Goal: Navigation & Orientation: Find specific page/section

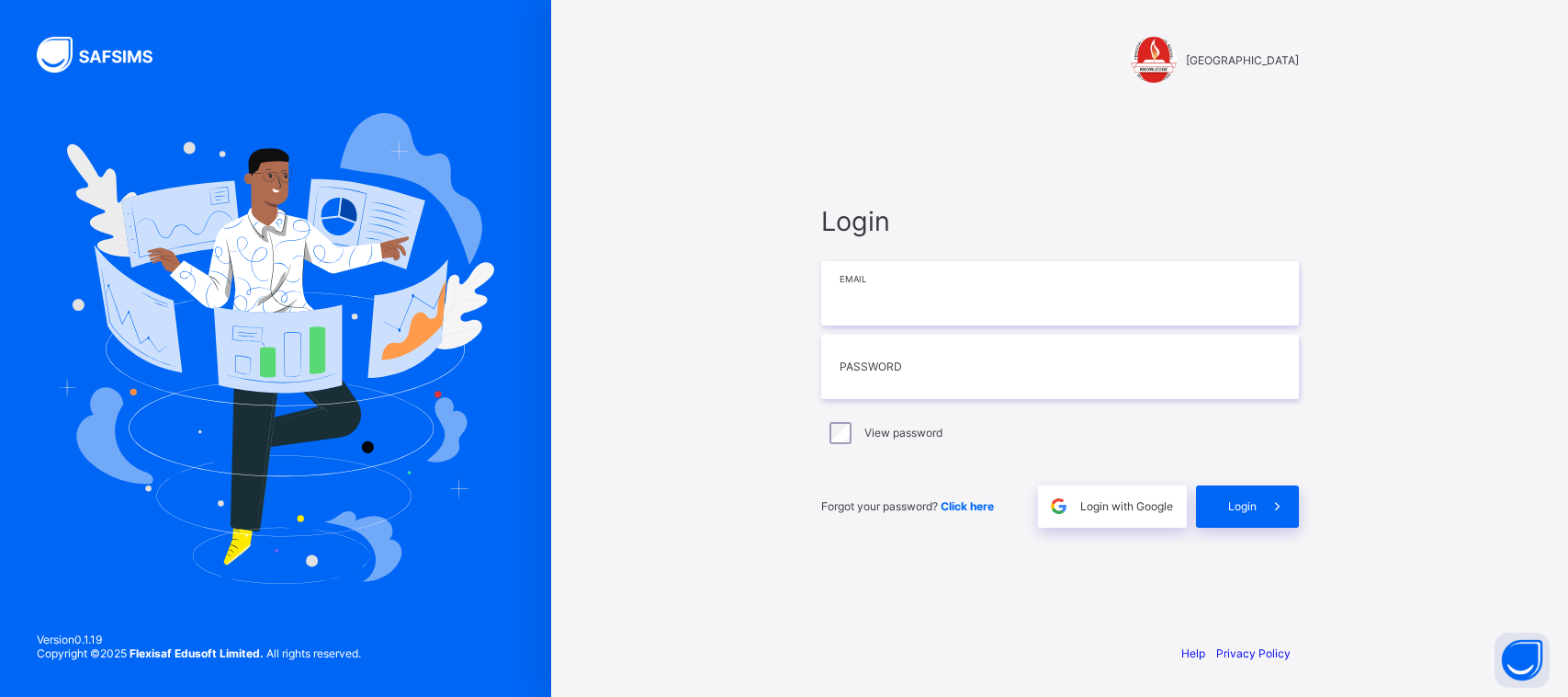
click at [880, 292] on input "email" at bounding box center [1060, 293] width 477 height 65
type input "**********"
click at [902, 342] on input "text" at bounding box center [1060, 366] width 477 height 65
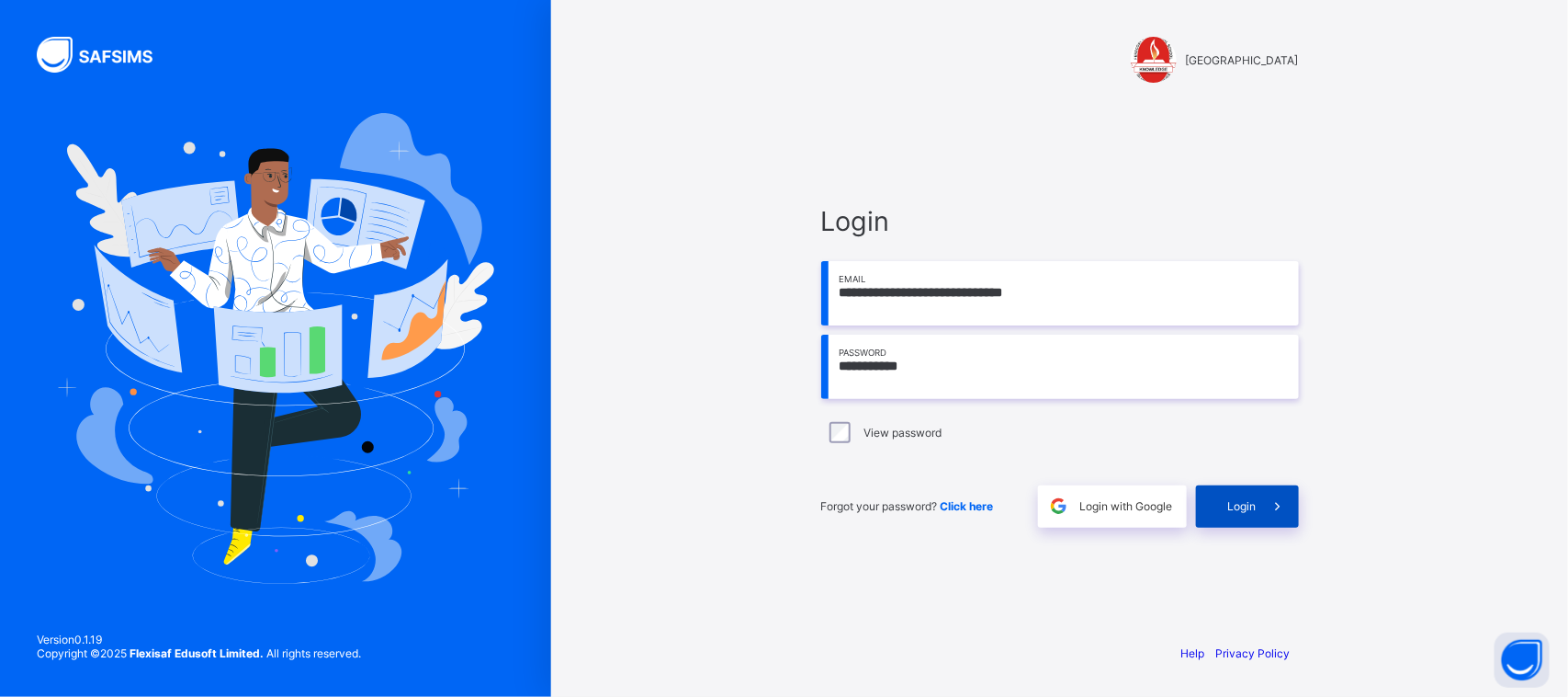
type input "**********"
click at [1219, 519] on div "Login" at bounding box center [1247, 507] width 102 height 43
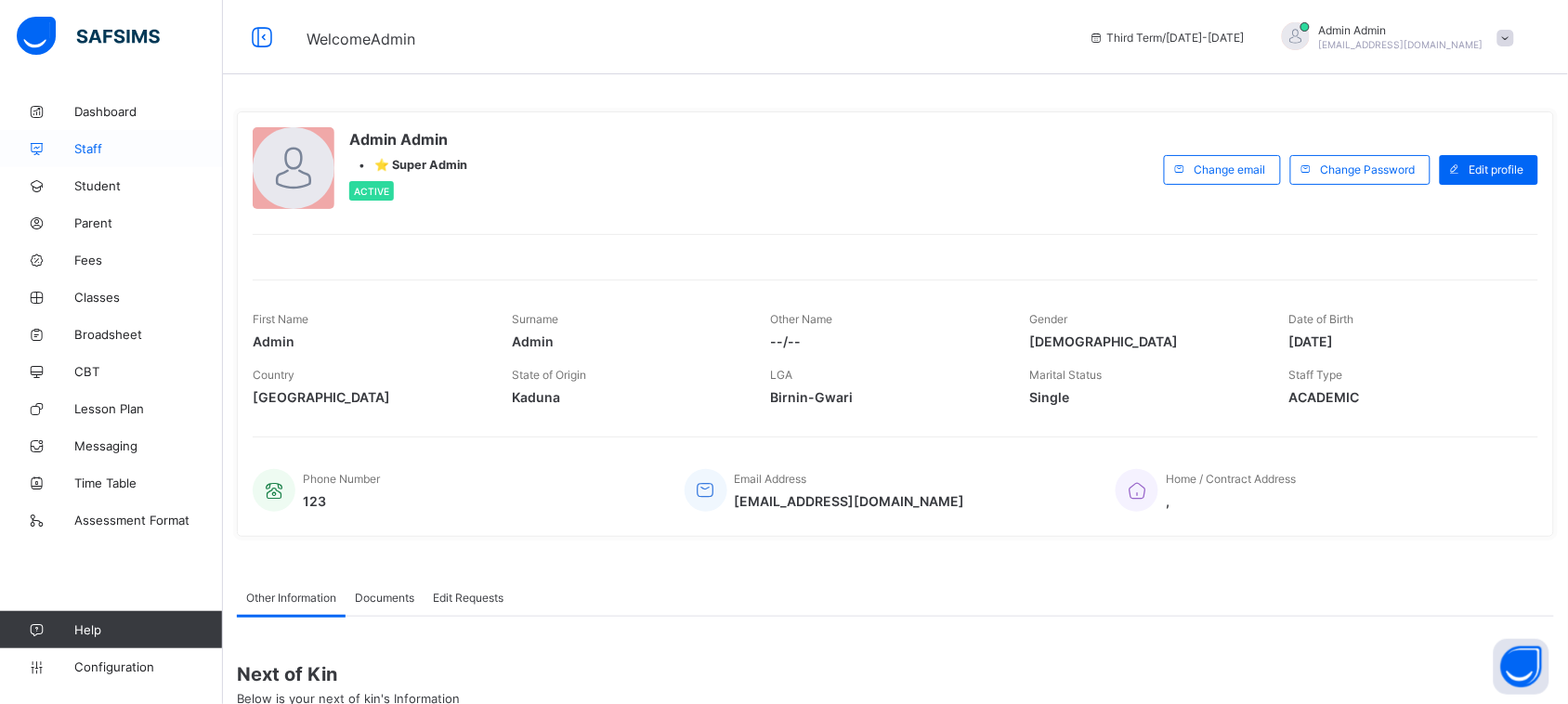
click at [81, 155] on span "Staff" at bounding box center [148, 147] width 148 height 15
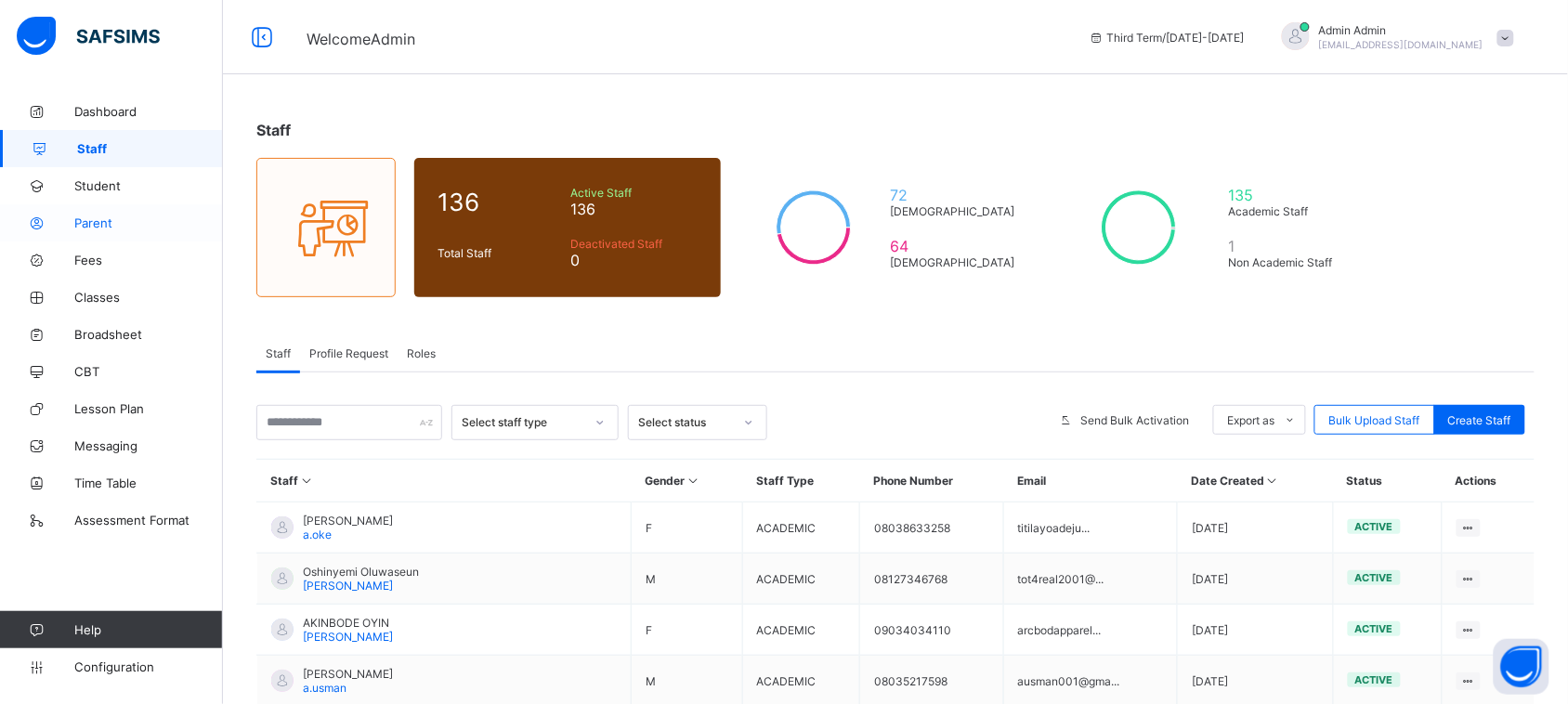
click at [86, 219] on span "Parent" at bounding box center [148, 223] width 148 height 15
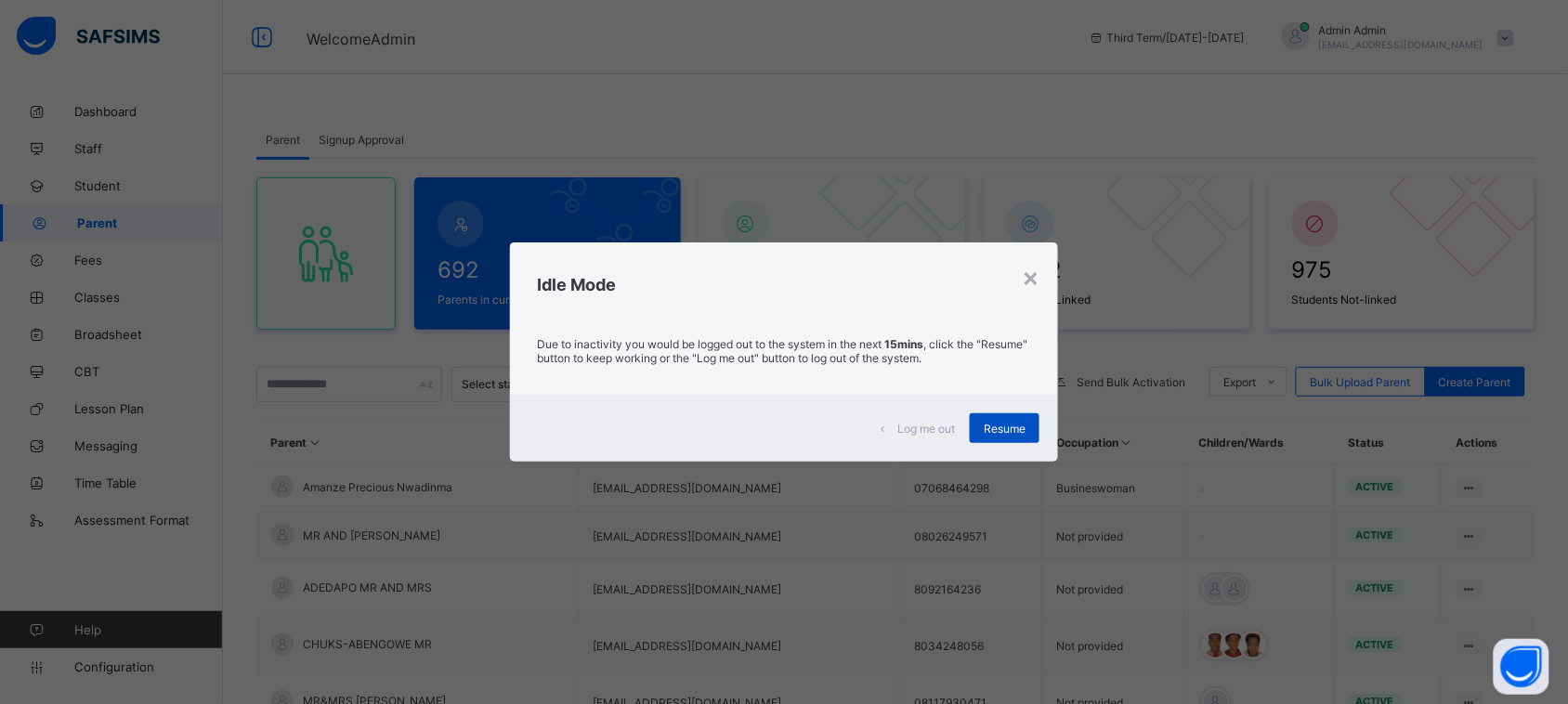
click at [994, 425] on span "Resume" at bounding box center [1004, 429] width 42 height 14
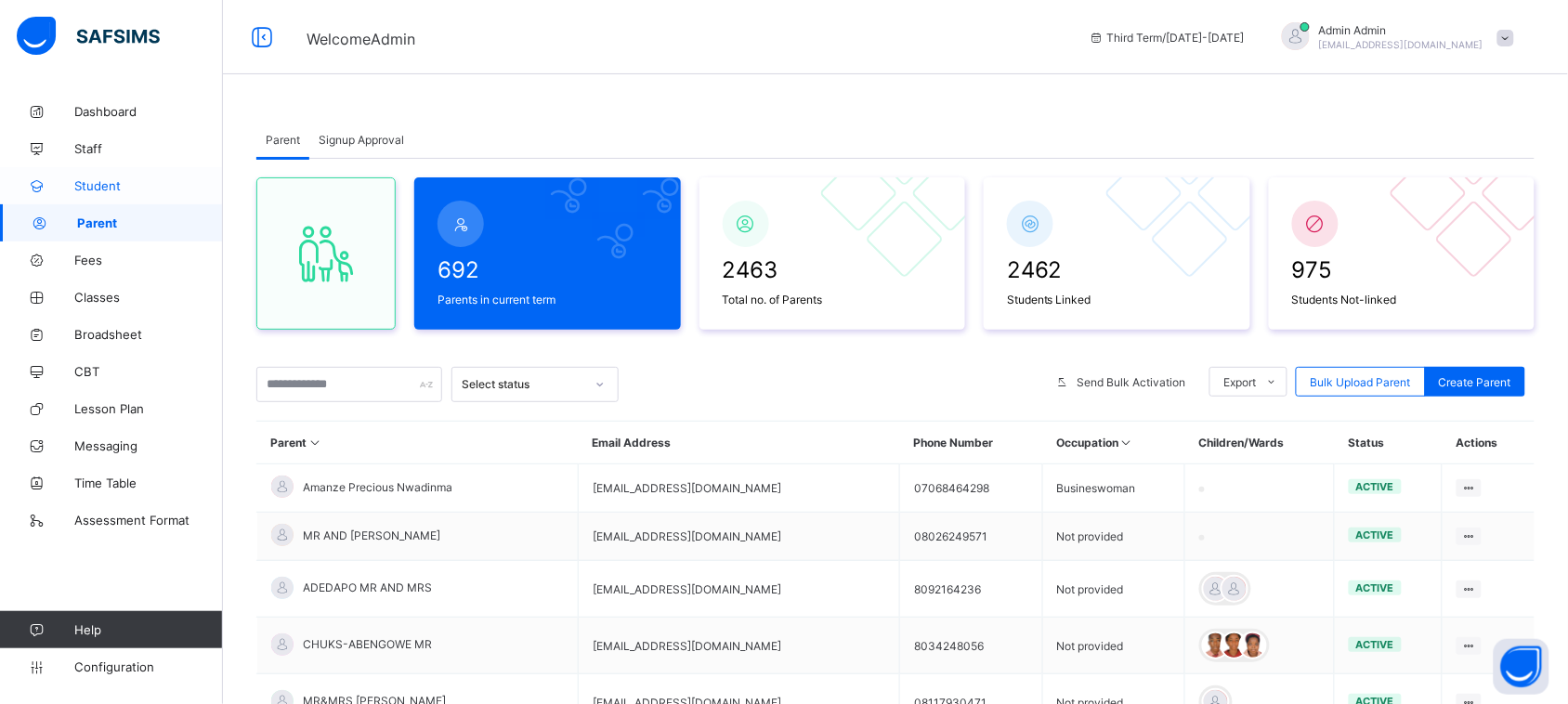
click at [114, 190] on span "Student" at bounding box center [148, 186] width 148 height 15
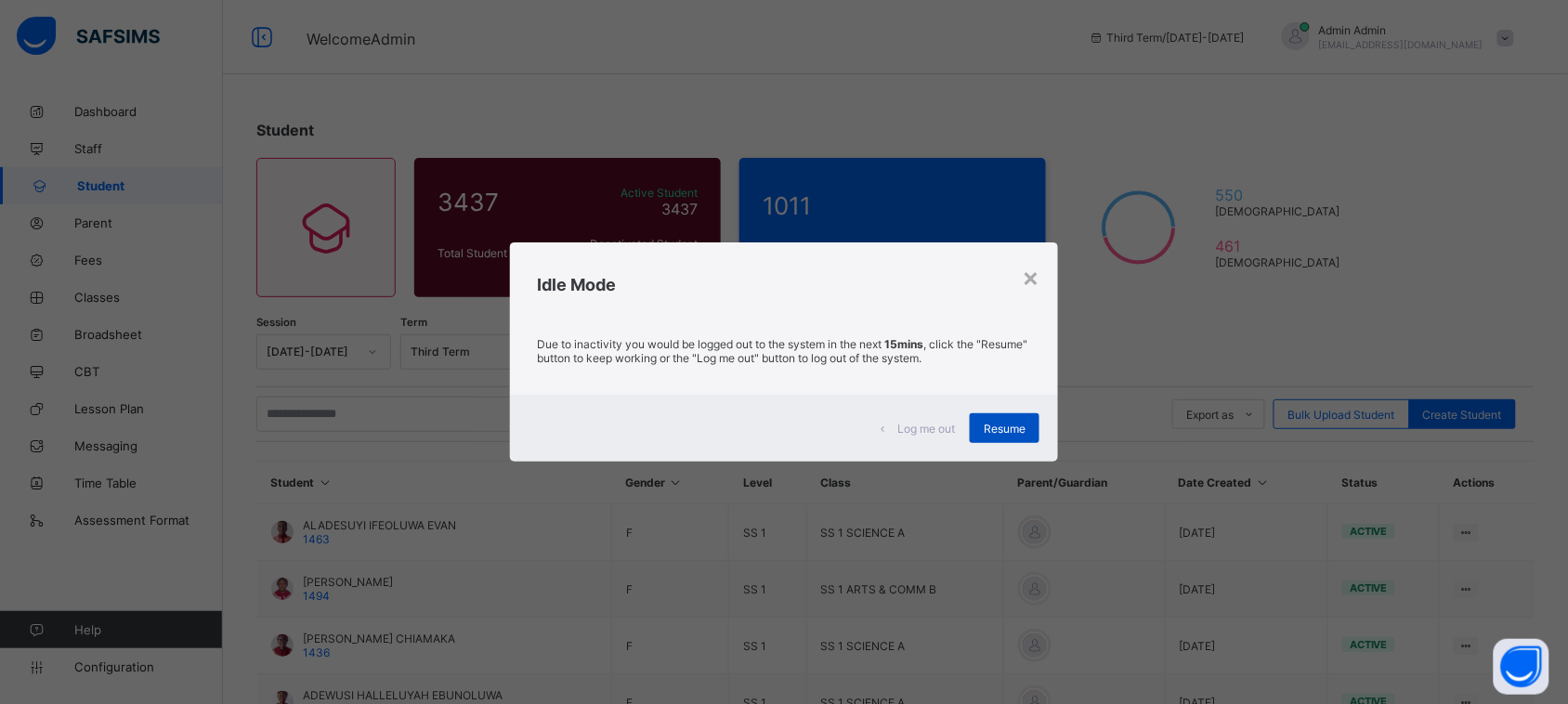
click at [1005, 435] on div "Resume" at bounding box center [1003, 428] width 69 height 29
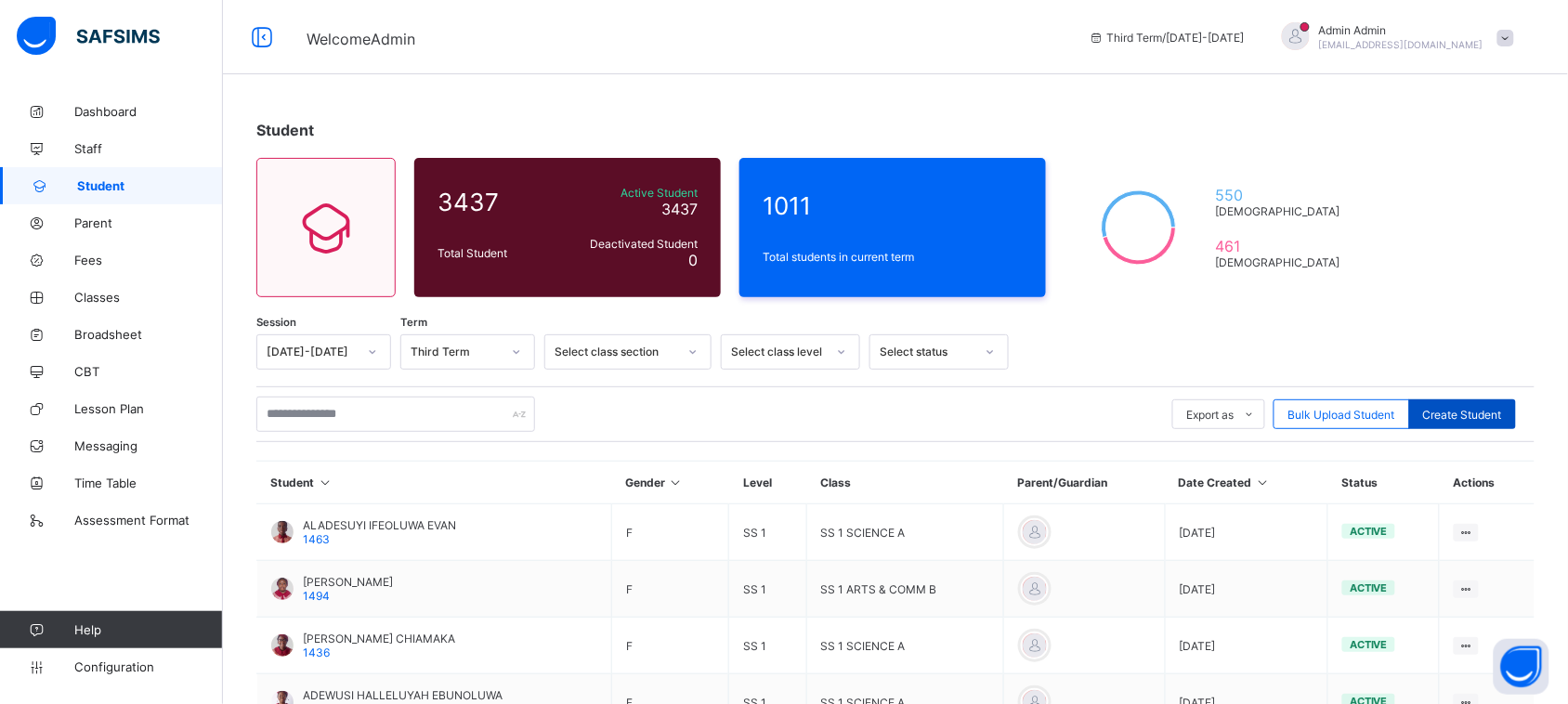
click at [1473, 400] on div "Create Student" at bounding box center [1462, 414] width 106 height 29
select select "**"
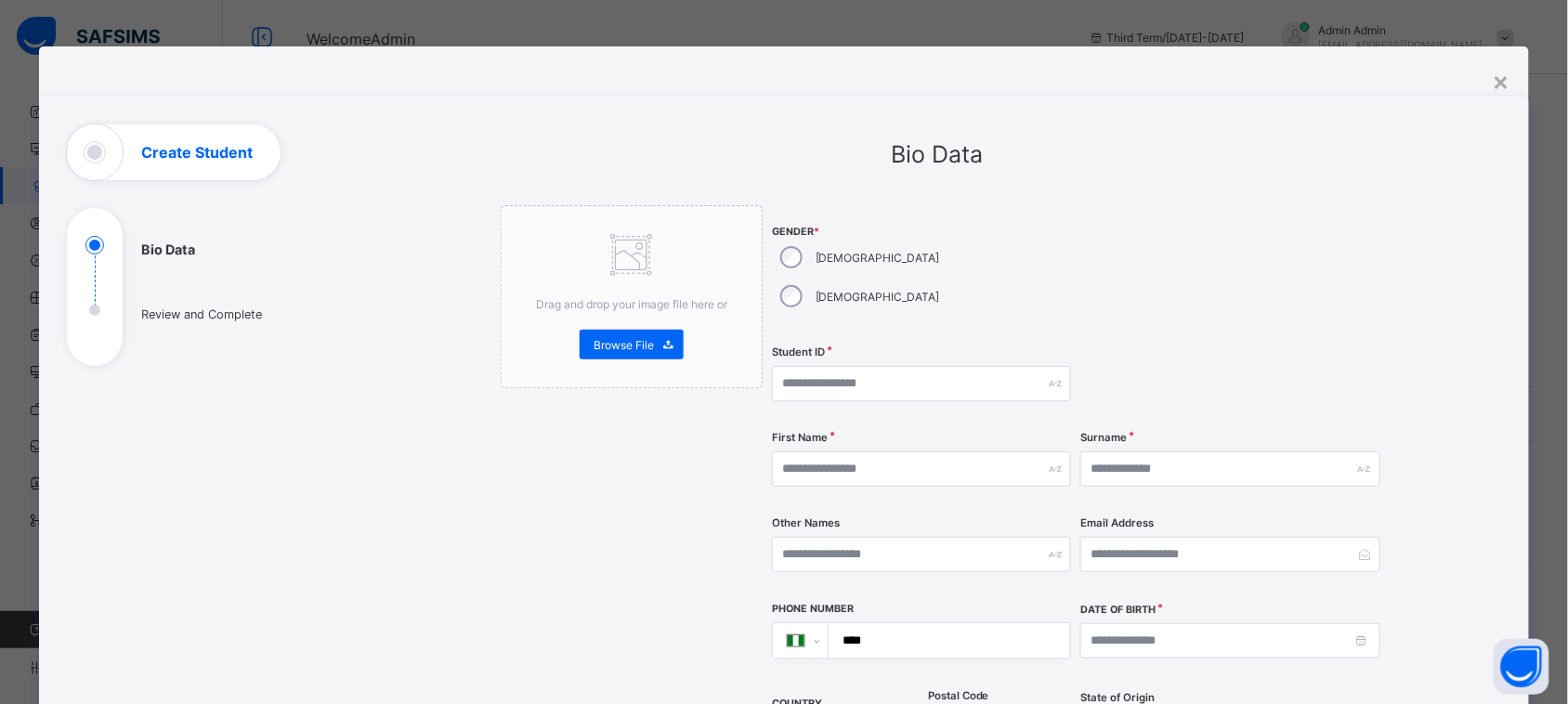
click at [1208, 364] on div at bounding box center [1230, 384] width 299 height 76
click at [1507, 81] on div "×" at bounding box center [1502, 81] width 18 height 31
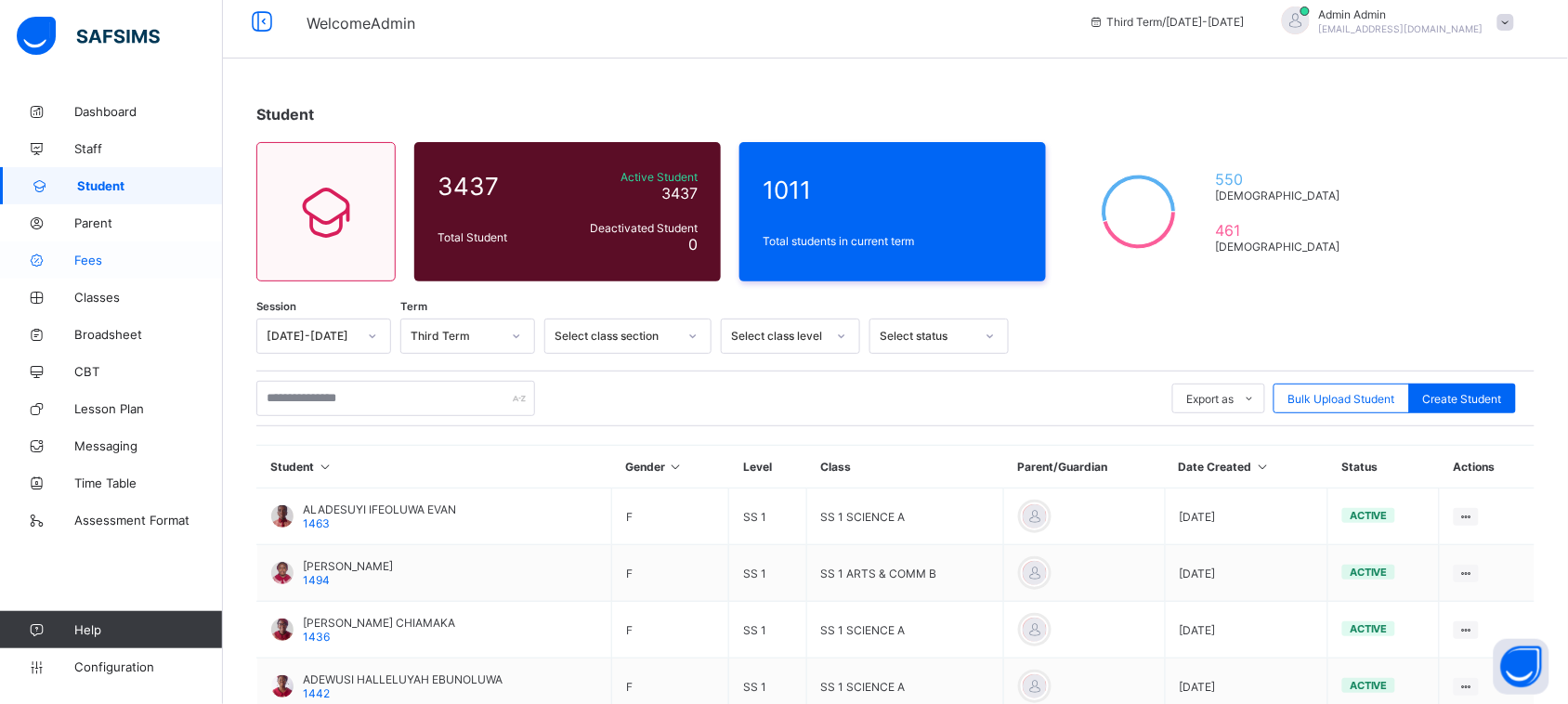
click at [98, 255] on span "Fees" at bounding box center [148, 260] width 148 height 15
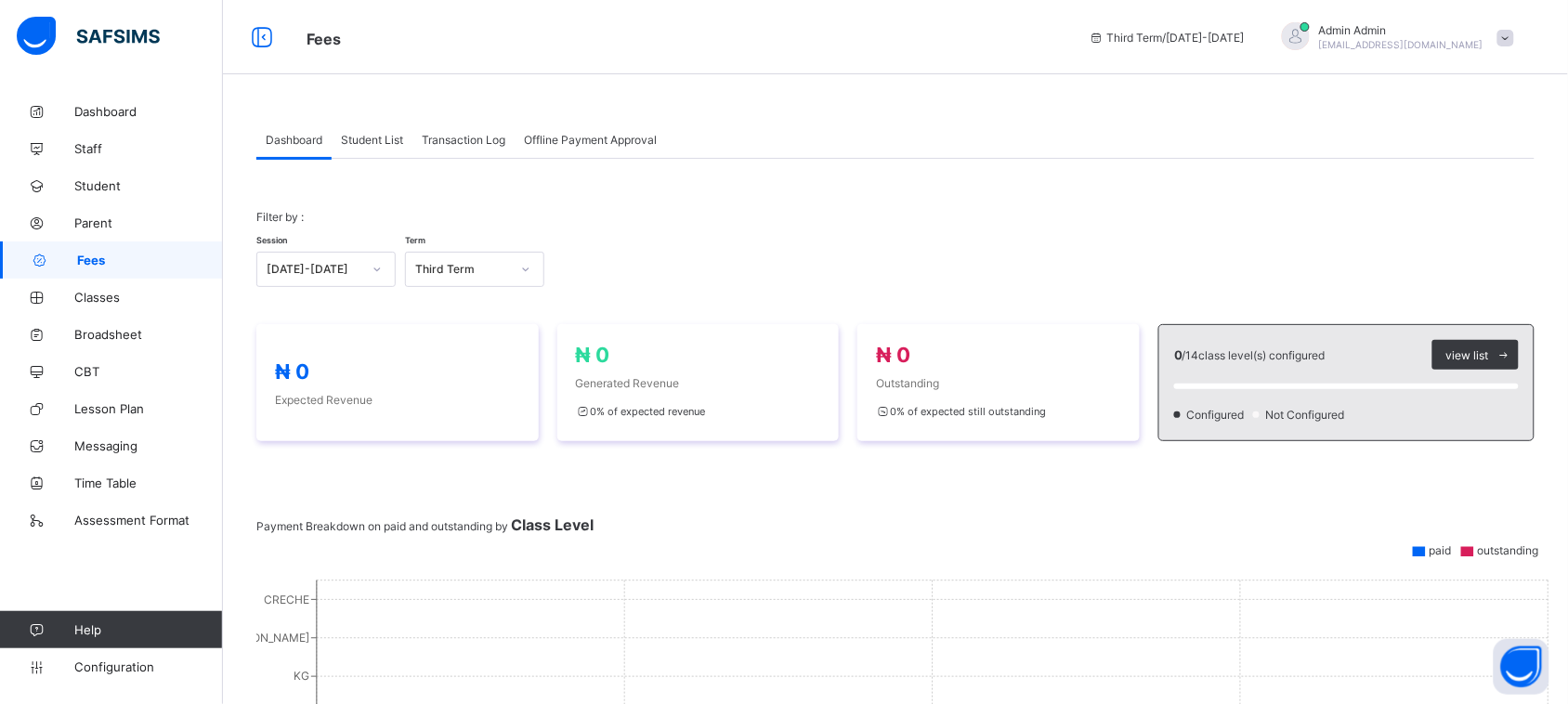
click at [363, 149] on div "Student List" at bounding box center [371, 140] width 81 height 37
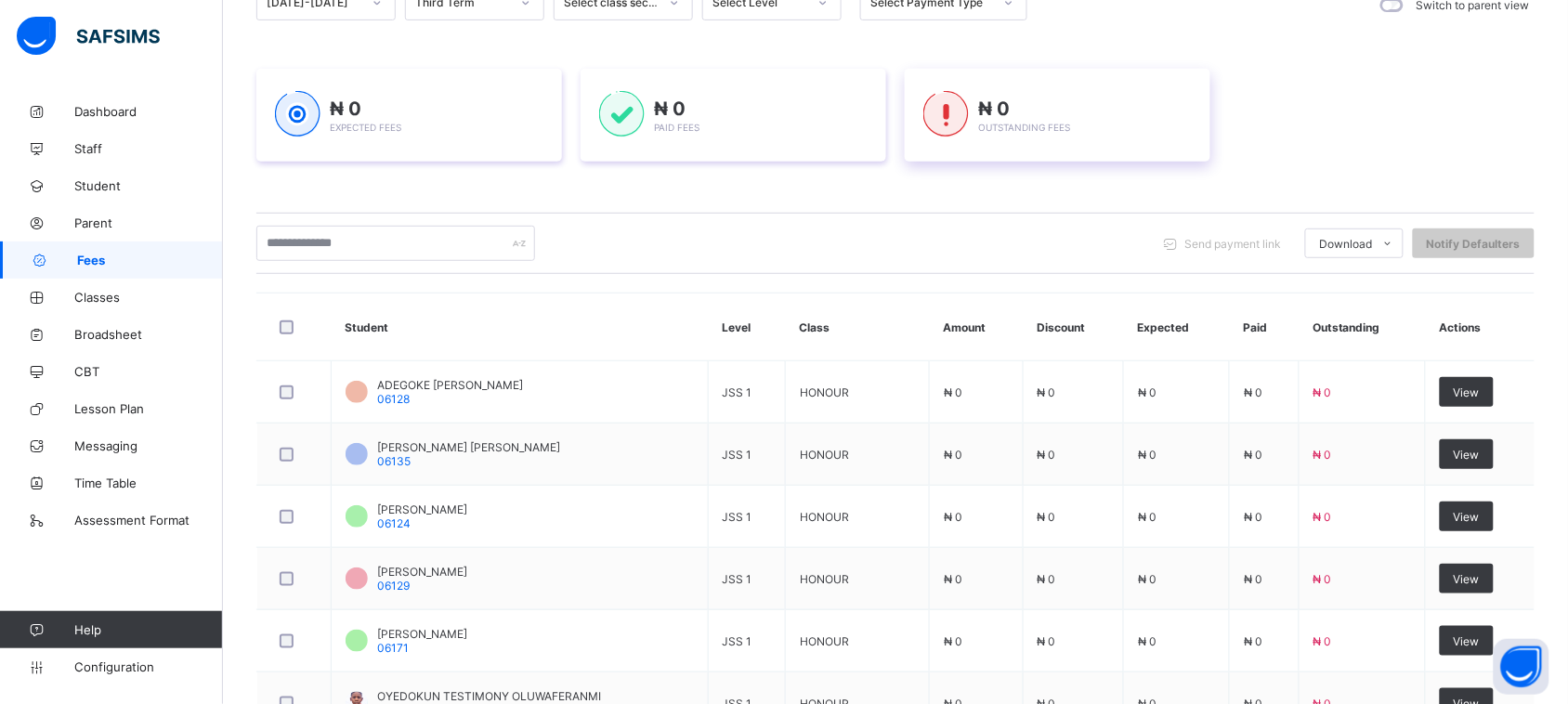
scroll to position [220, 0]
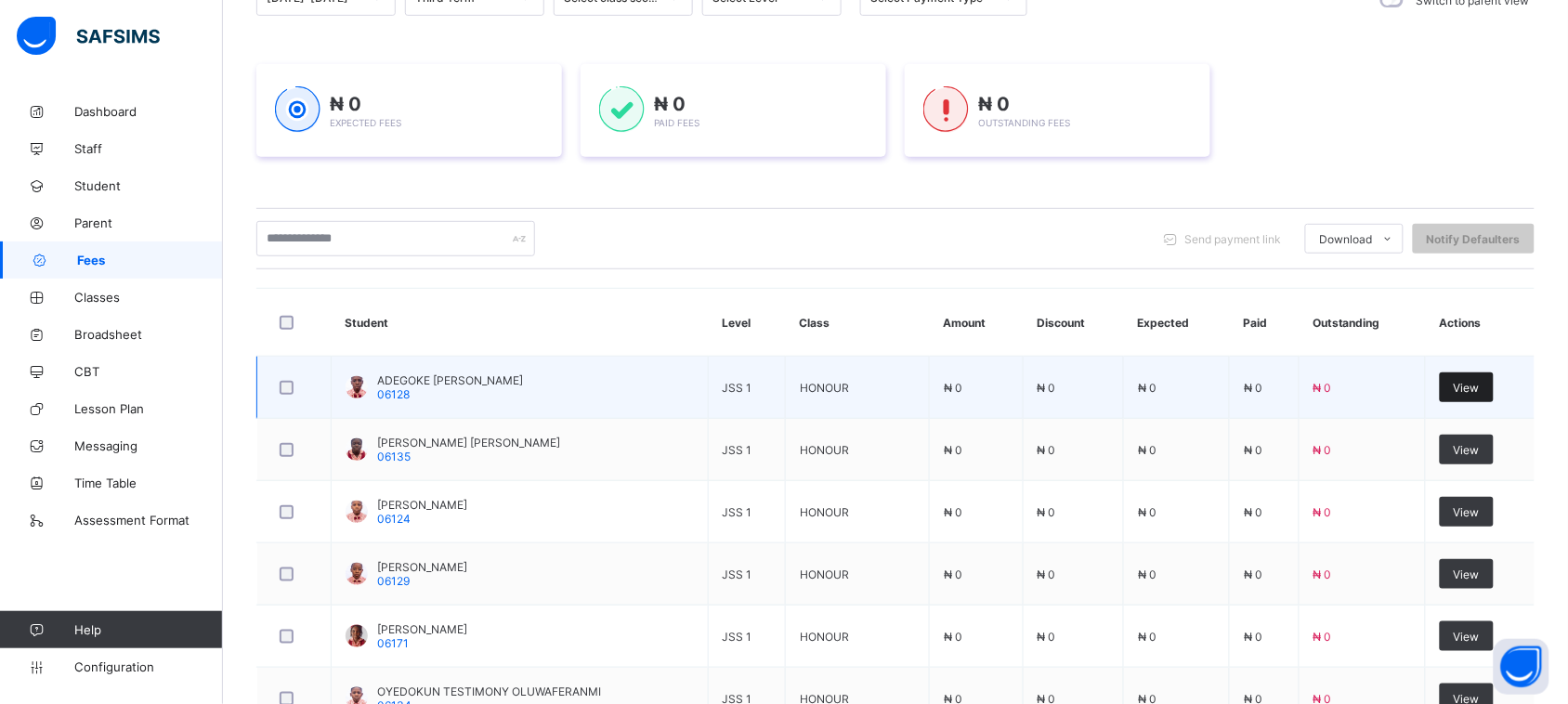
click at [1474, 379] on div "View" at bounding box center [1465, 387] width 54 height 29
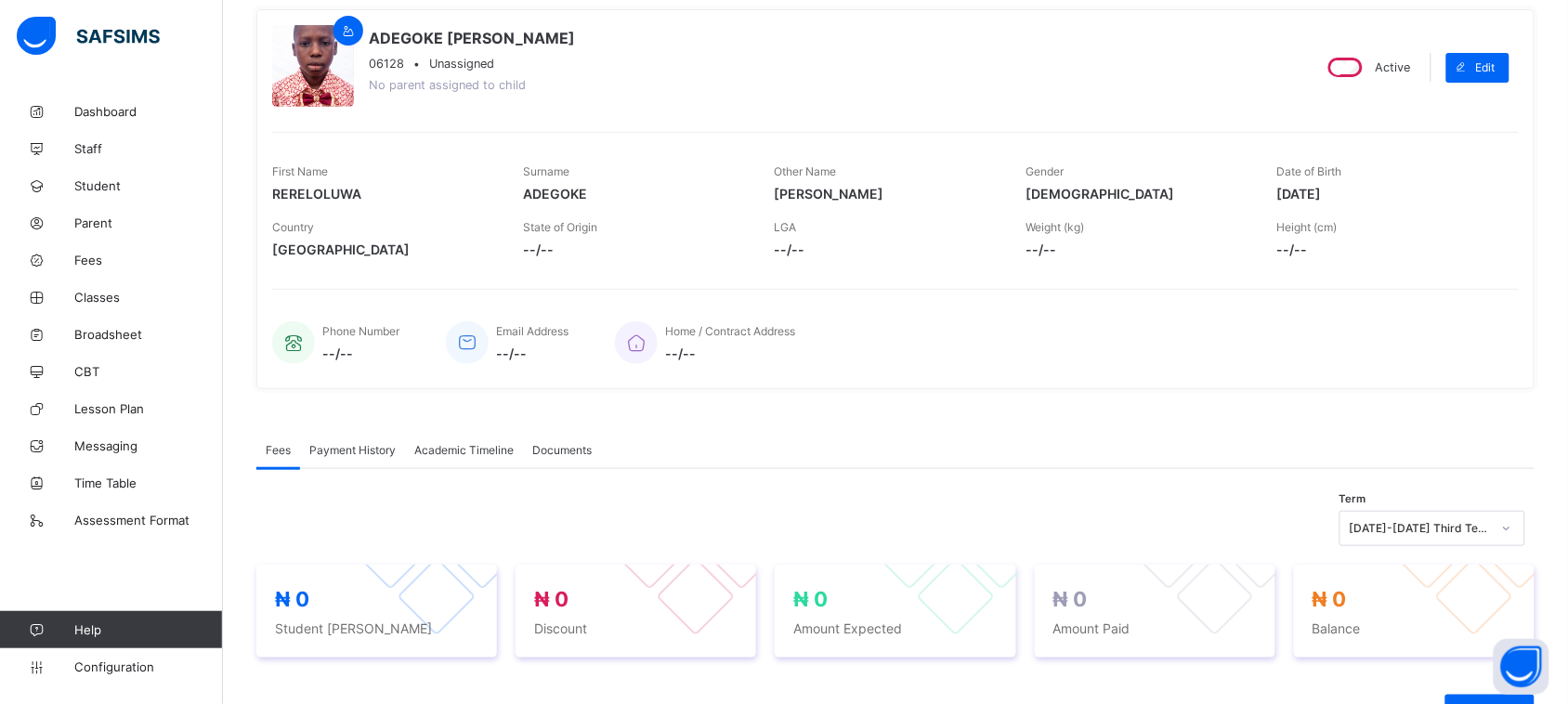
scroll to position [162, 0]
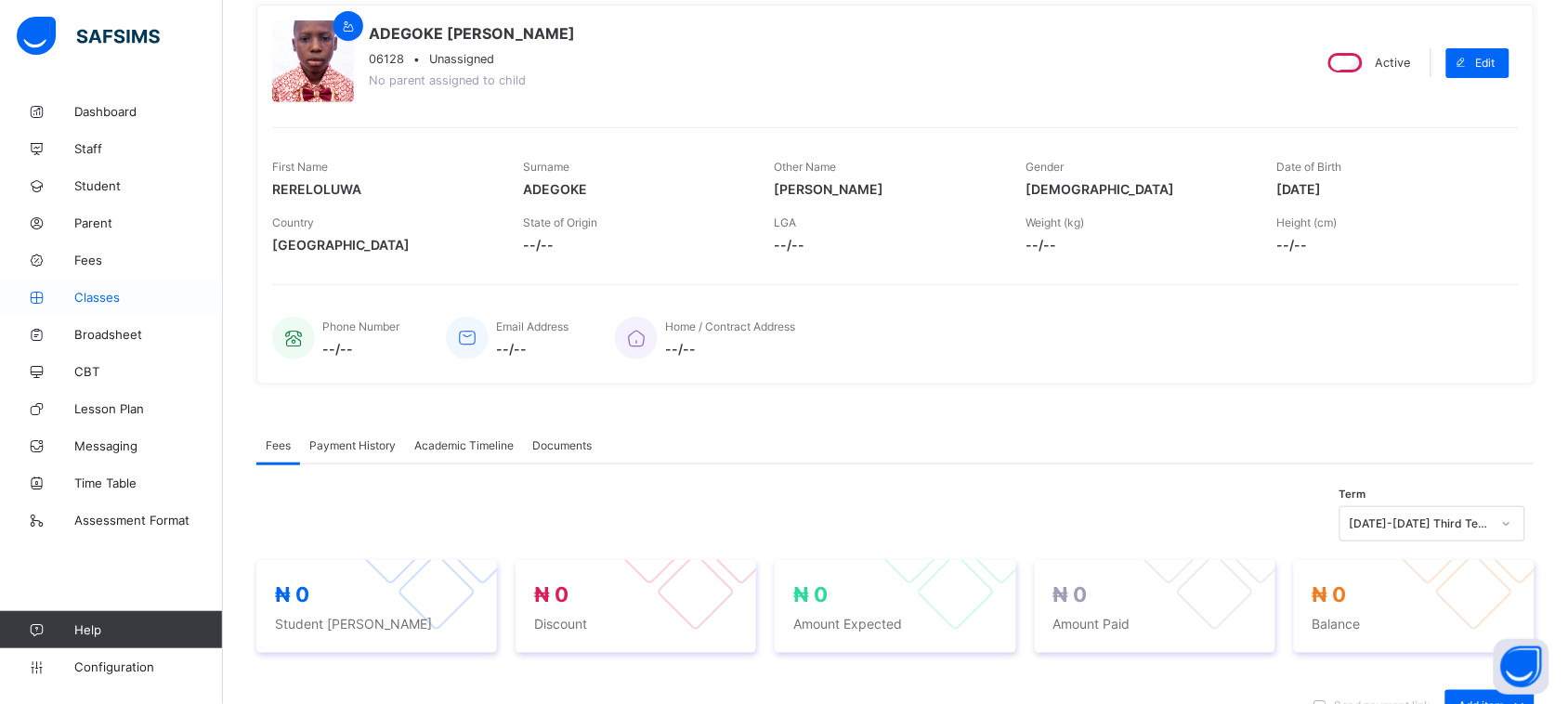
click at [71, 295] on icon at bounding box center [37, 298] width 74 height 14
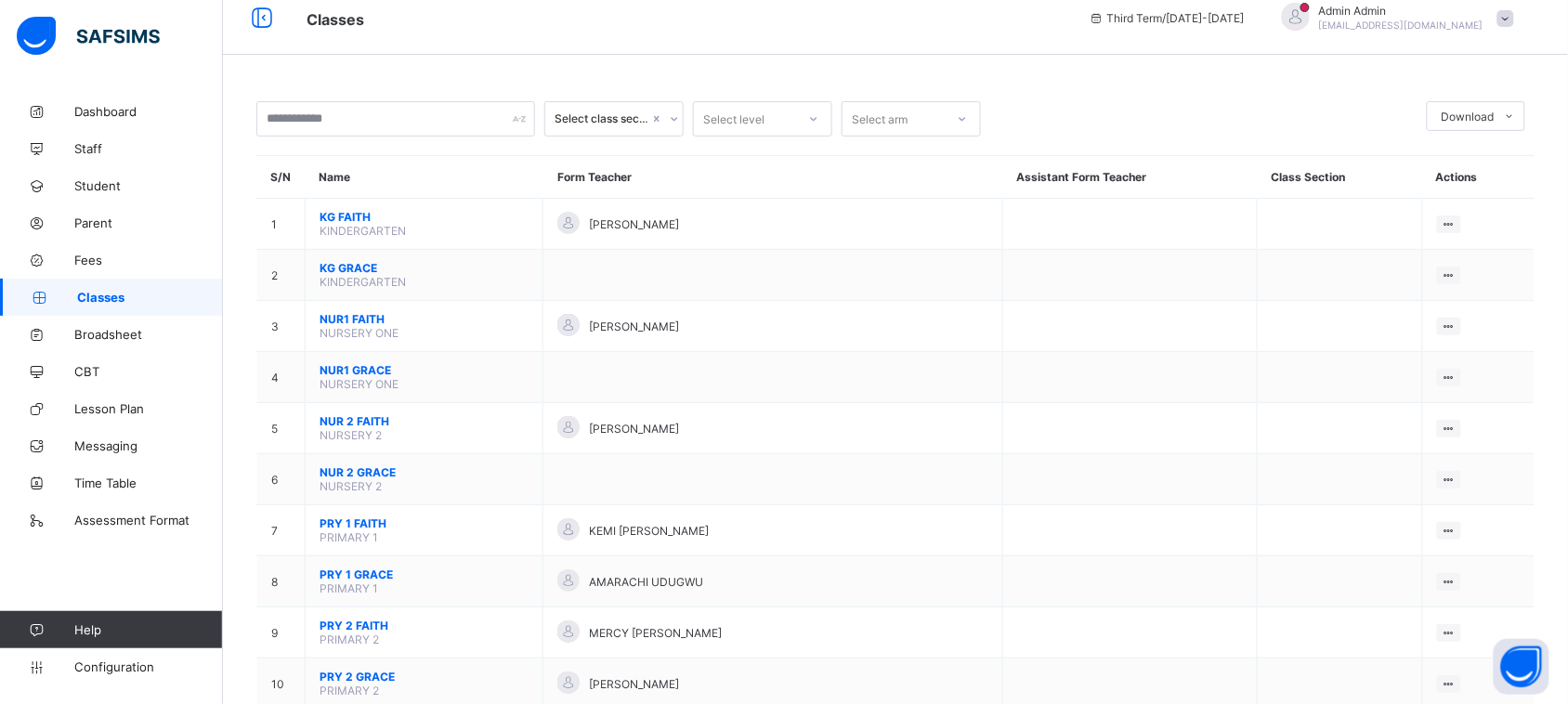
scroll to position [30, 0]
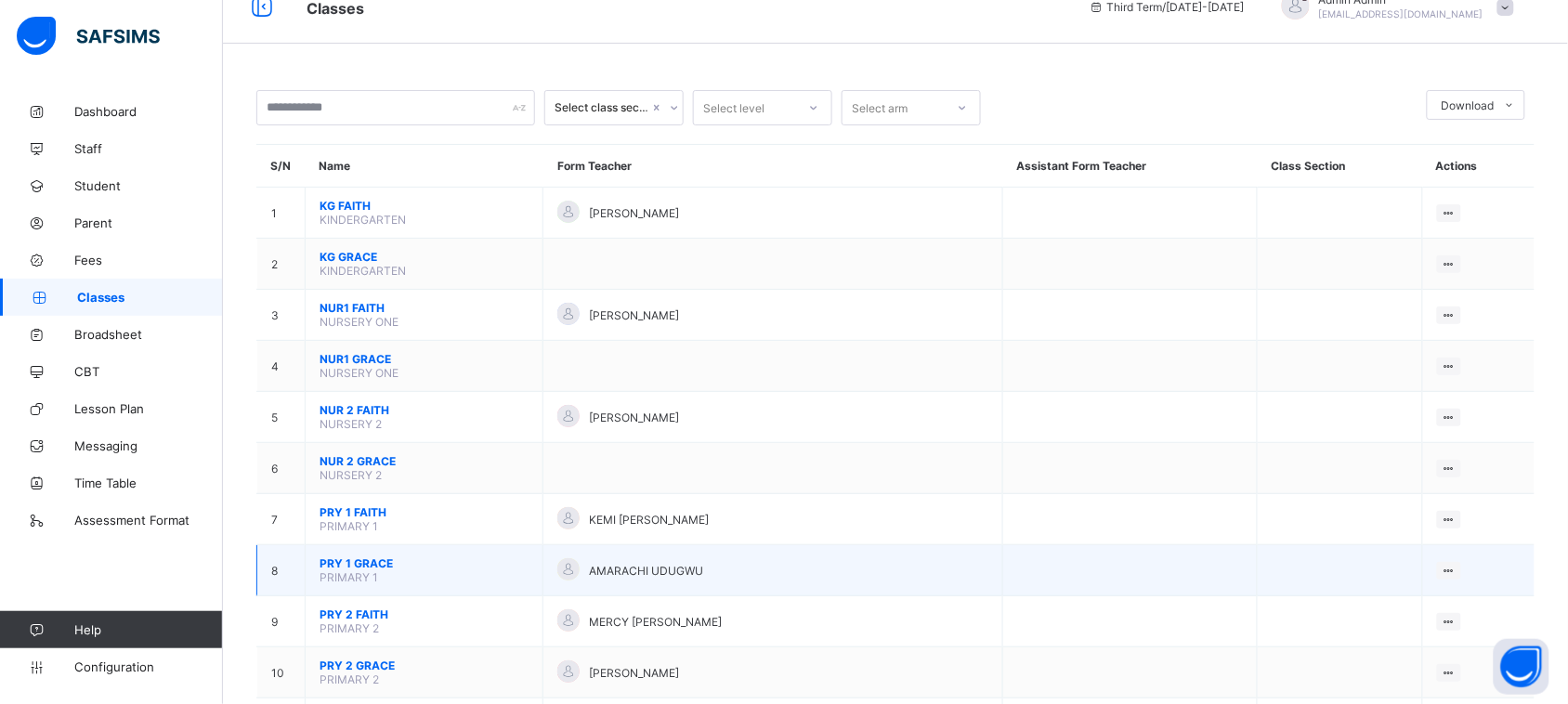
click at [366, 556] on span "PRY 1 GRACE" at bounding box center [424, 562] width 209 height 14
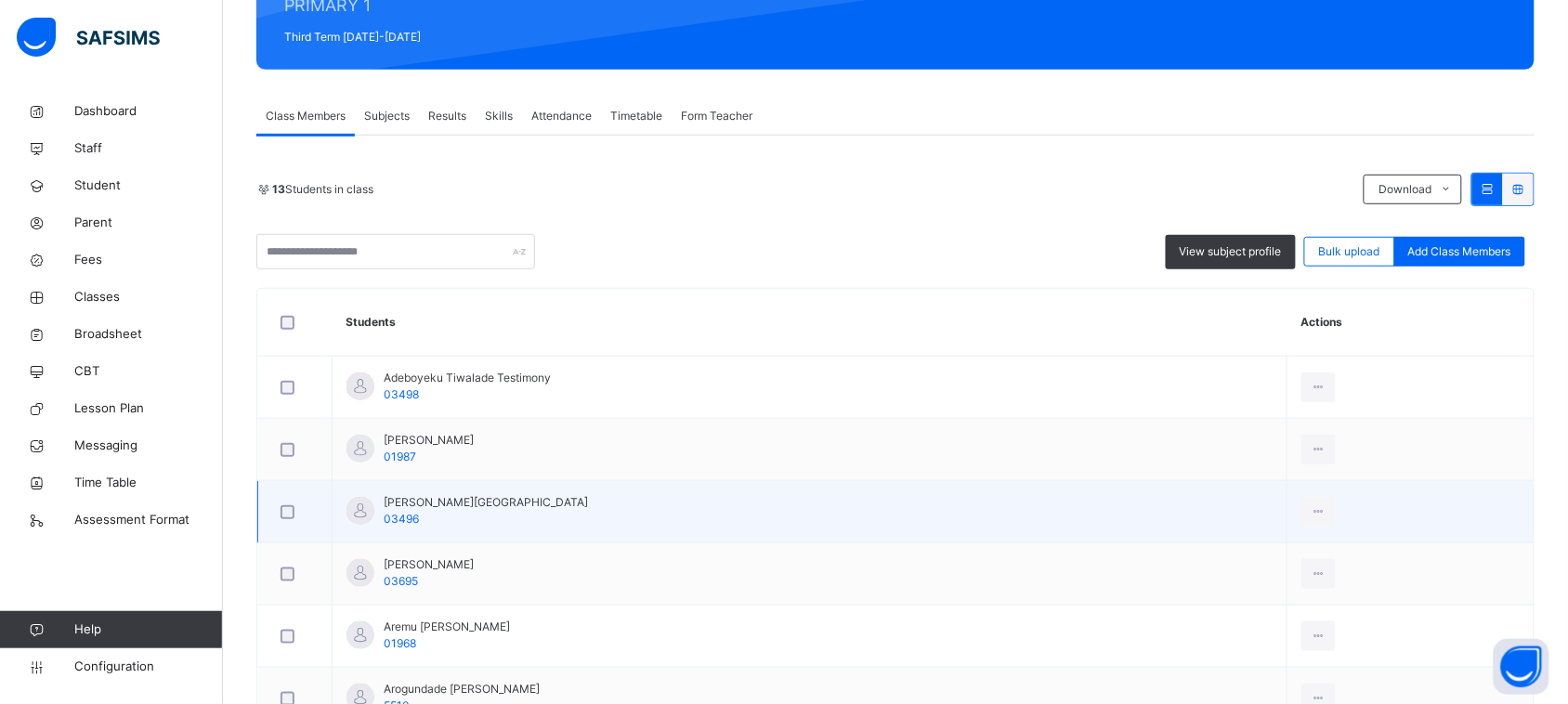
scroll to position [251, 0]
